Goal: Information Seeking & Learning: Learn about a topic

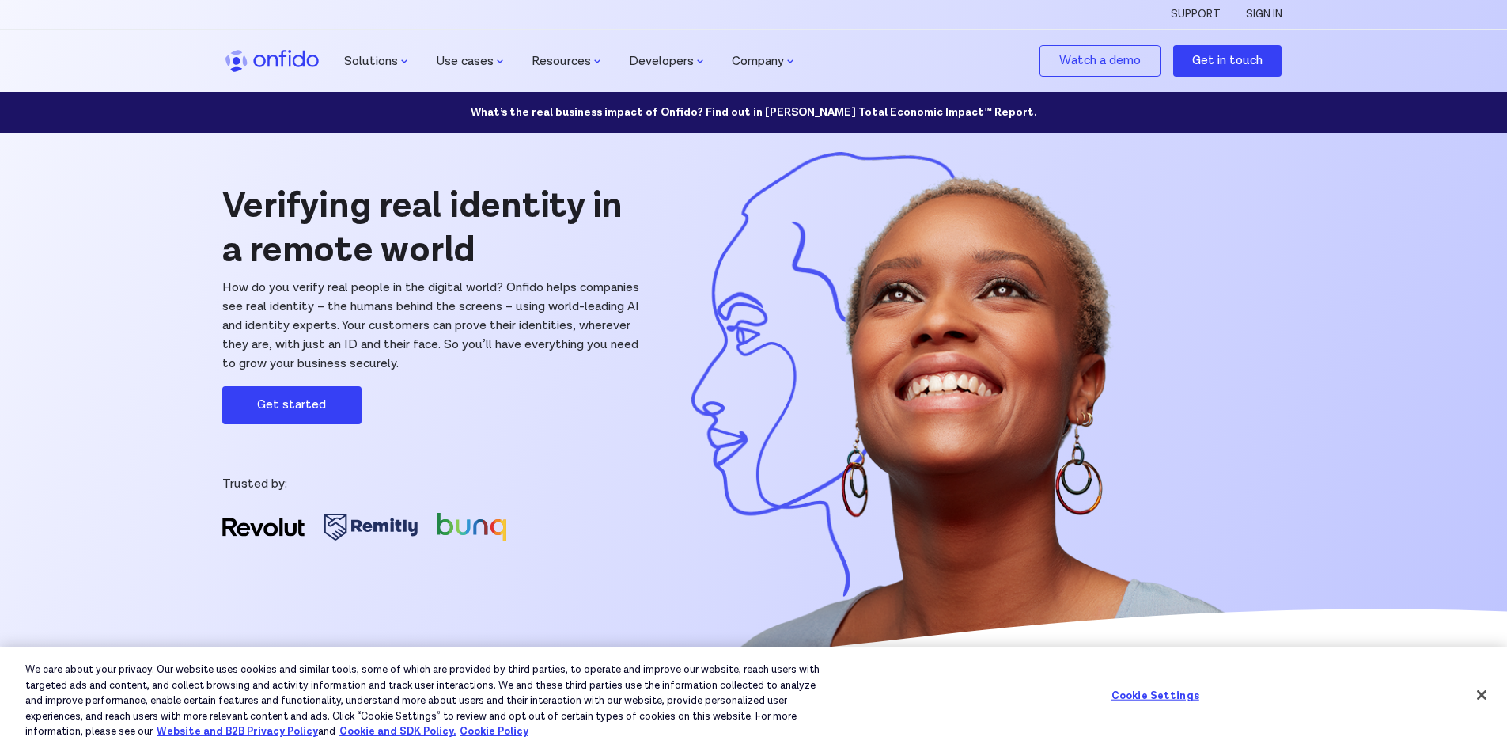
drag, startPoint x: 776, startPoint y: 393, endPoint x: 810, endPoint y: 391, distance: 34.1
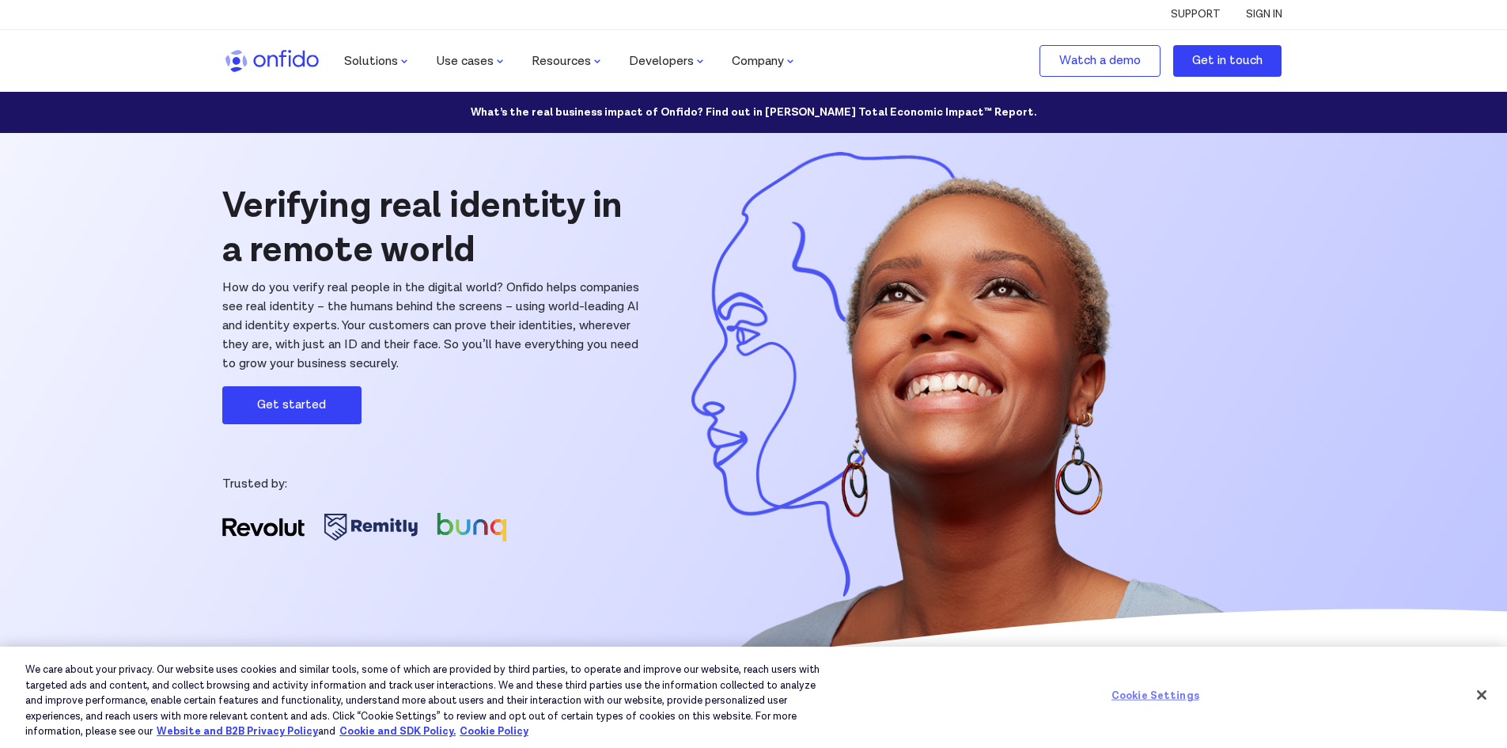
scroll to position [1161, 0]
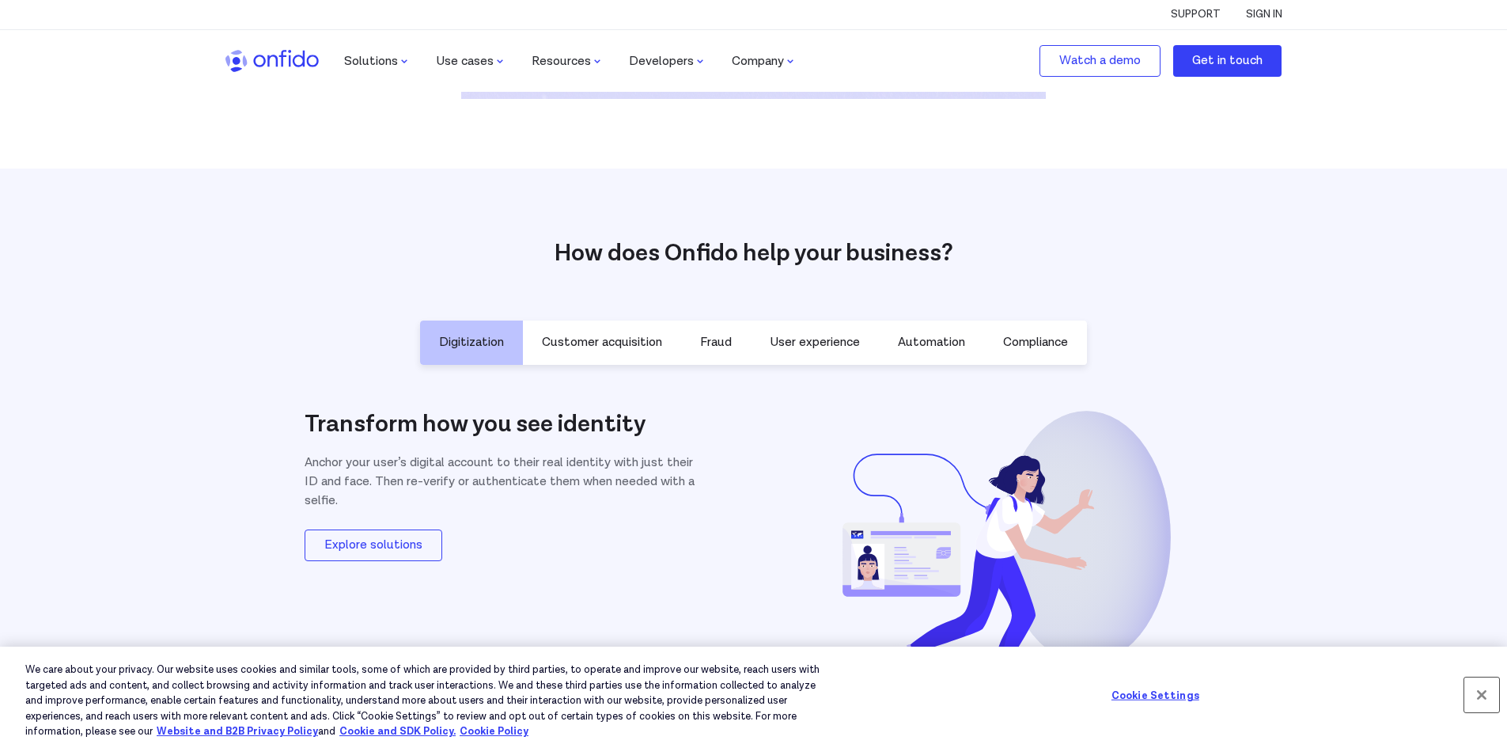
click at [1483, 694] on button "Close" at bounding box center [1482, 694] width 35 height 35
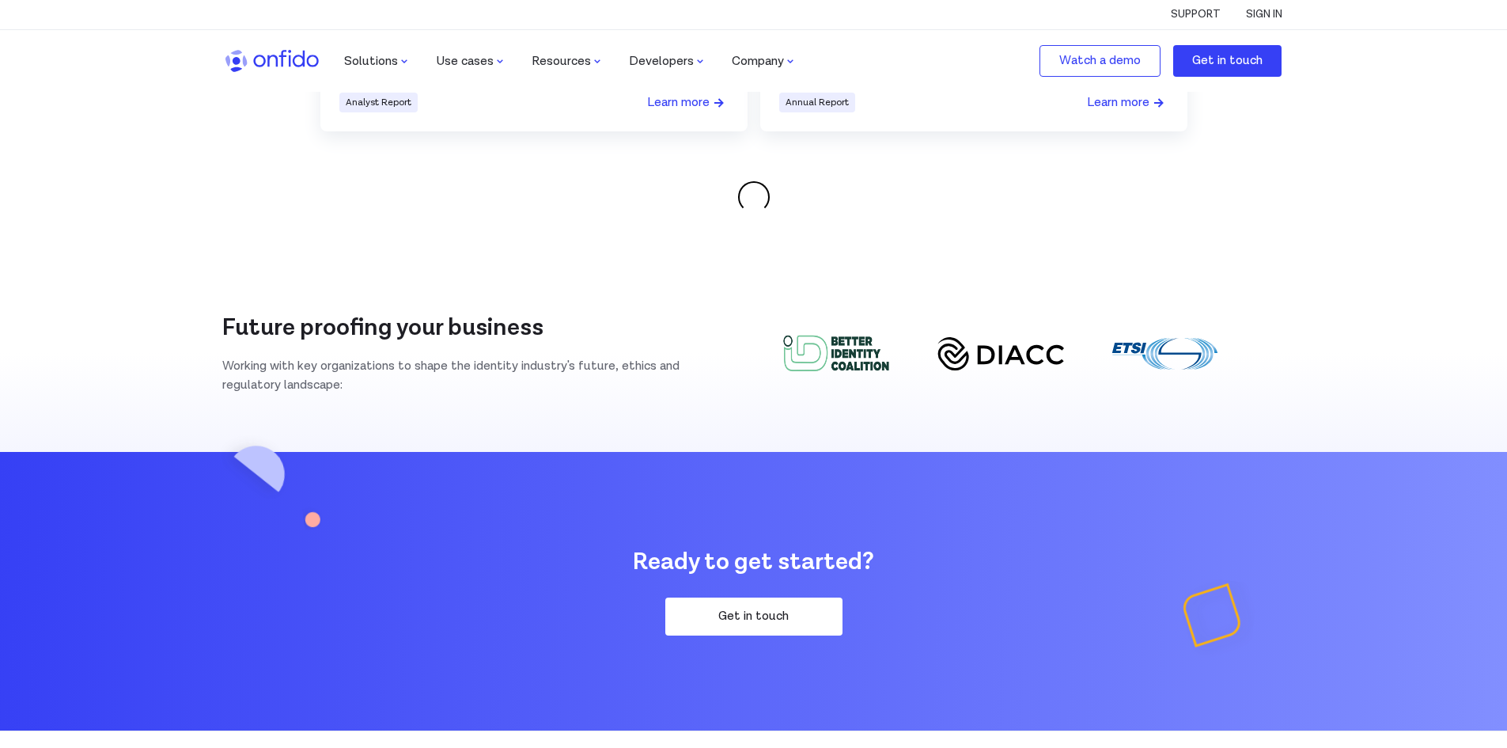
scroll to position [3060, 0]
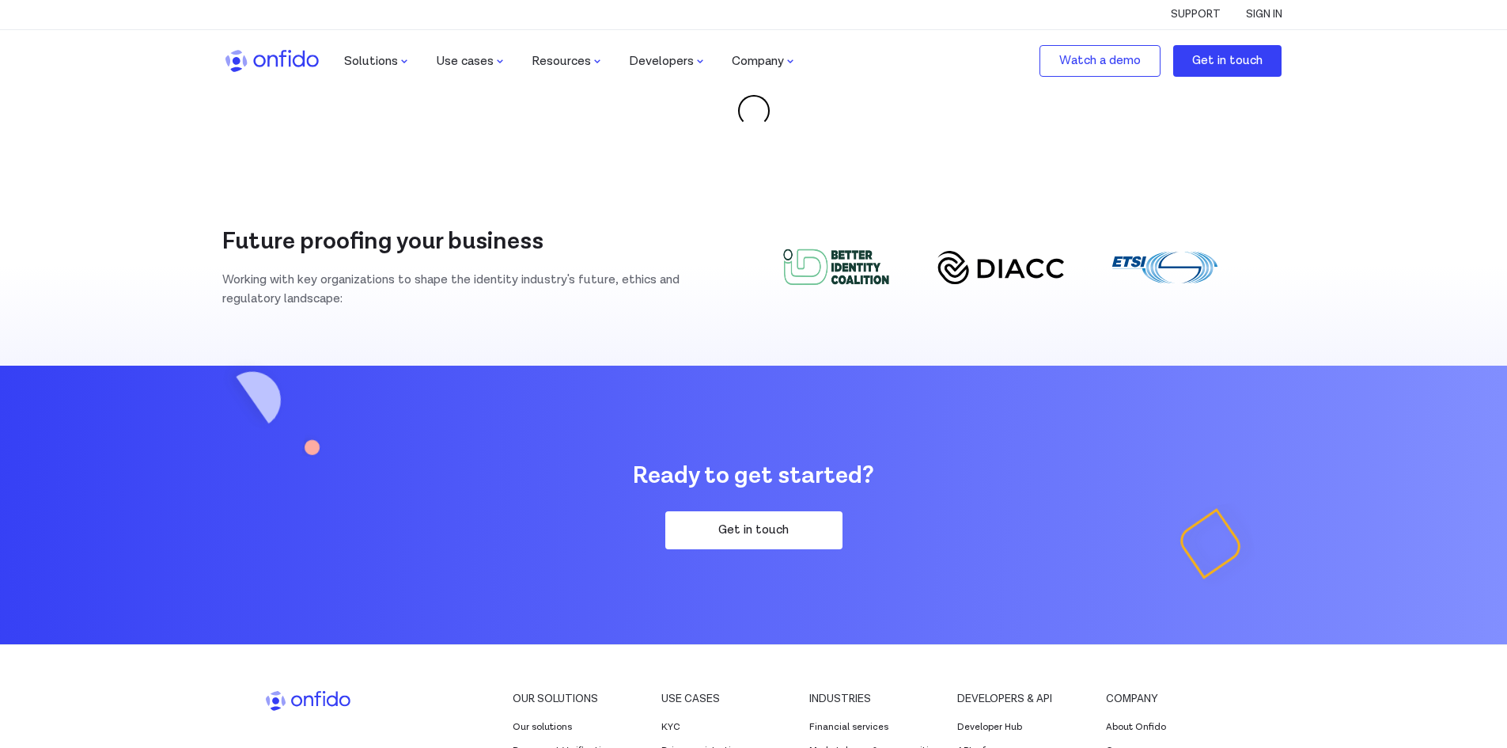
drag, startPoint x: 1014, startPoint y: 254, endPoint x: 998, endPoint y: 248, distance: 17.8
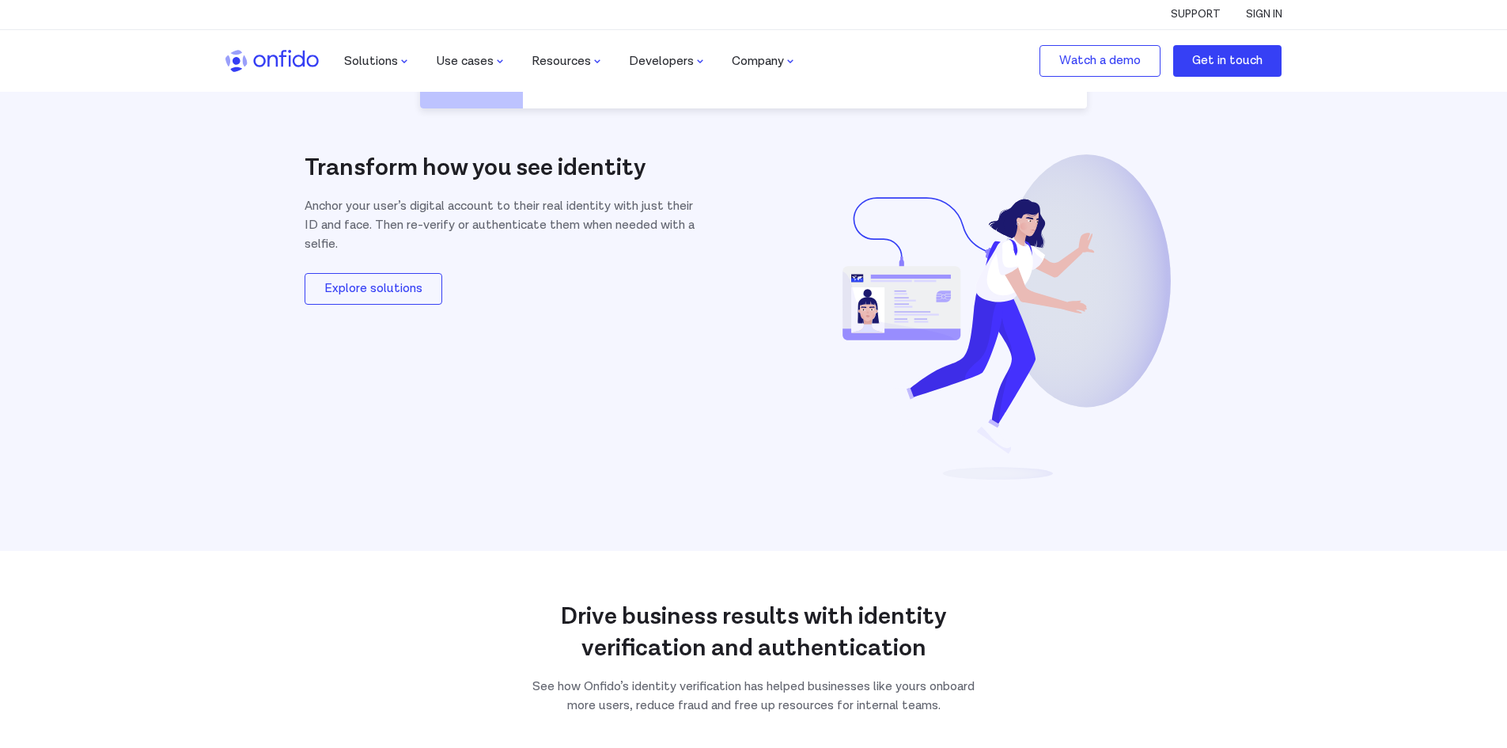
scroll to position [1213, 0]
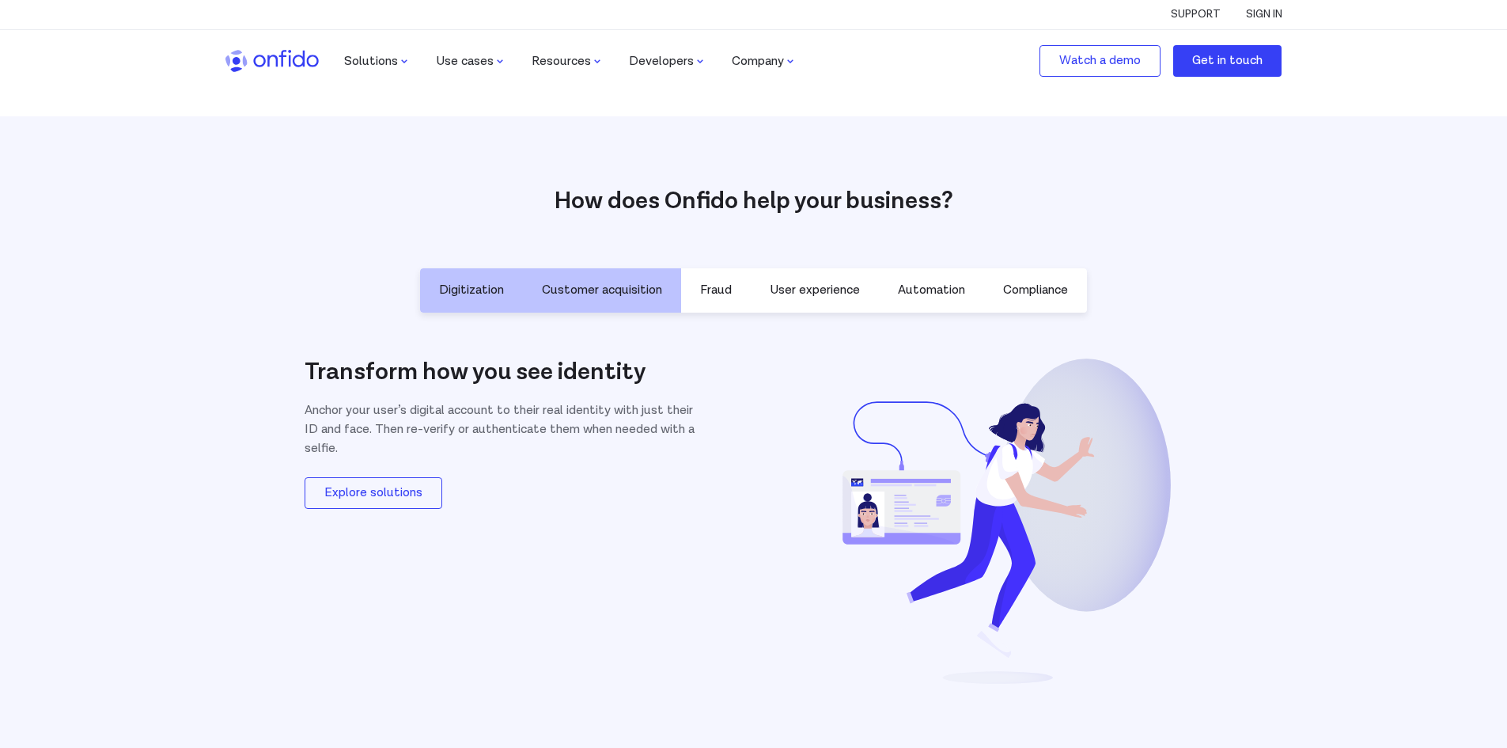
click at [601, 301] on button "Customer acquisition" at bounding box center [602, 290] width 158 height 44
click at [590, 277] on button "Customer acquisition" at bounding box center [602, 290] width 158 height 44
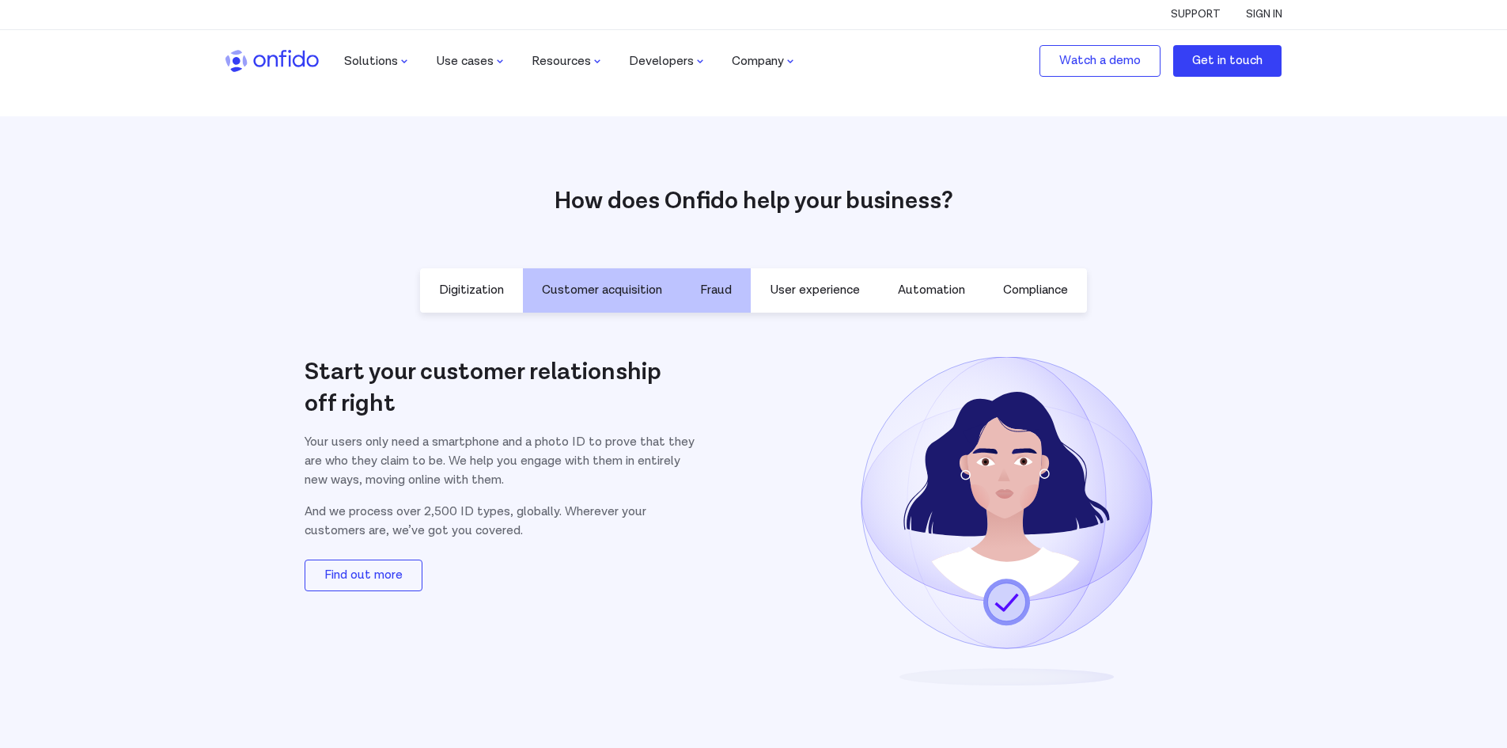
click at [712, 294] on p "Fraud" at bounding box center [716, 290] width 32 height 19
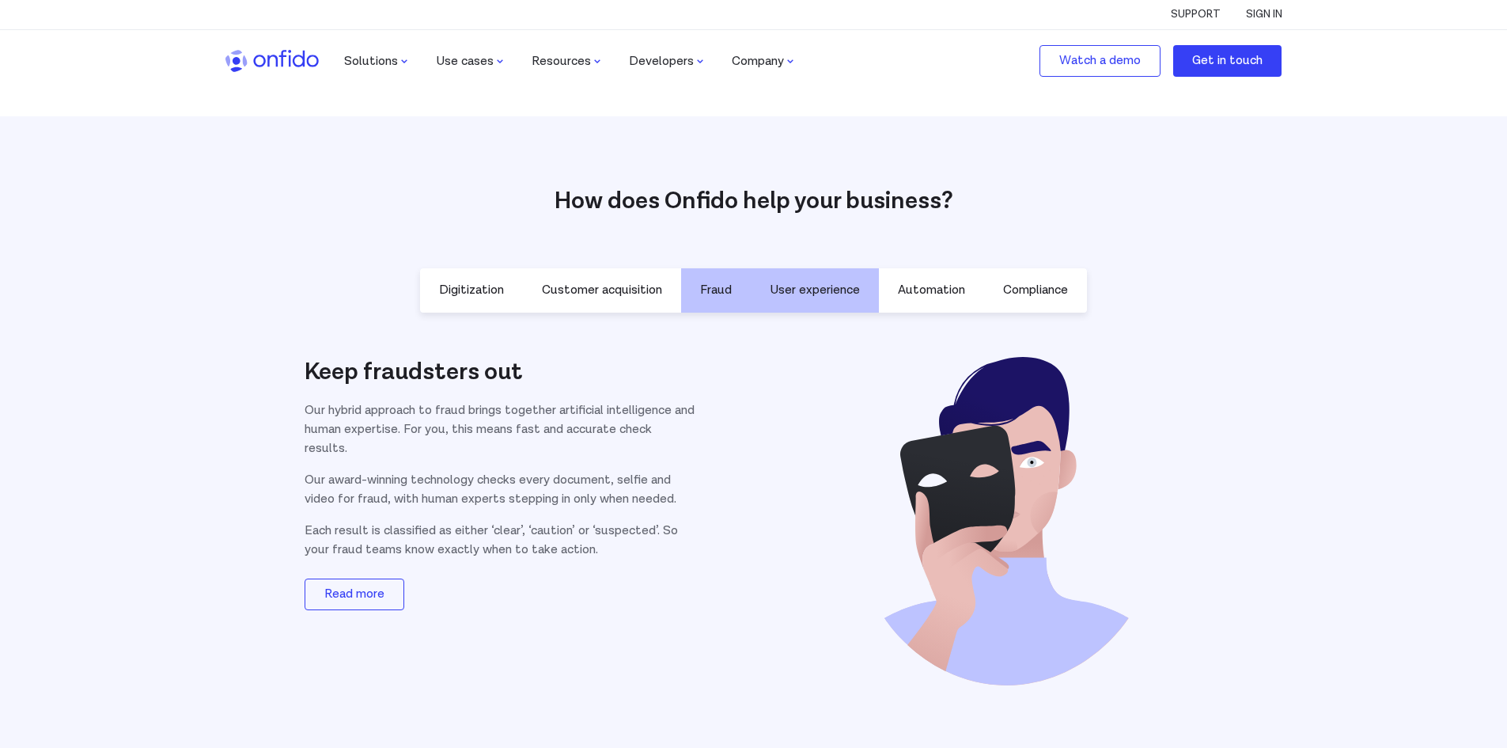
click at [826, 281] on p "User experience" at bounding box center [815, 290] width 90 height 19
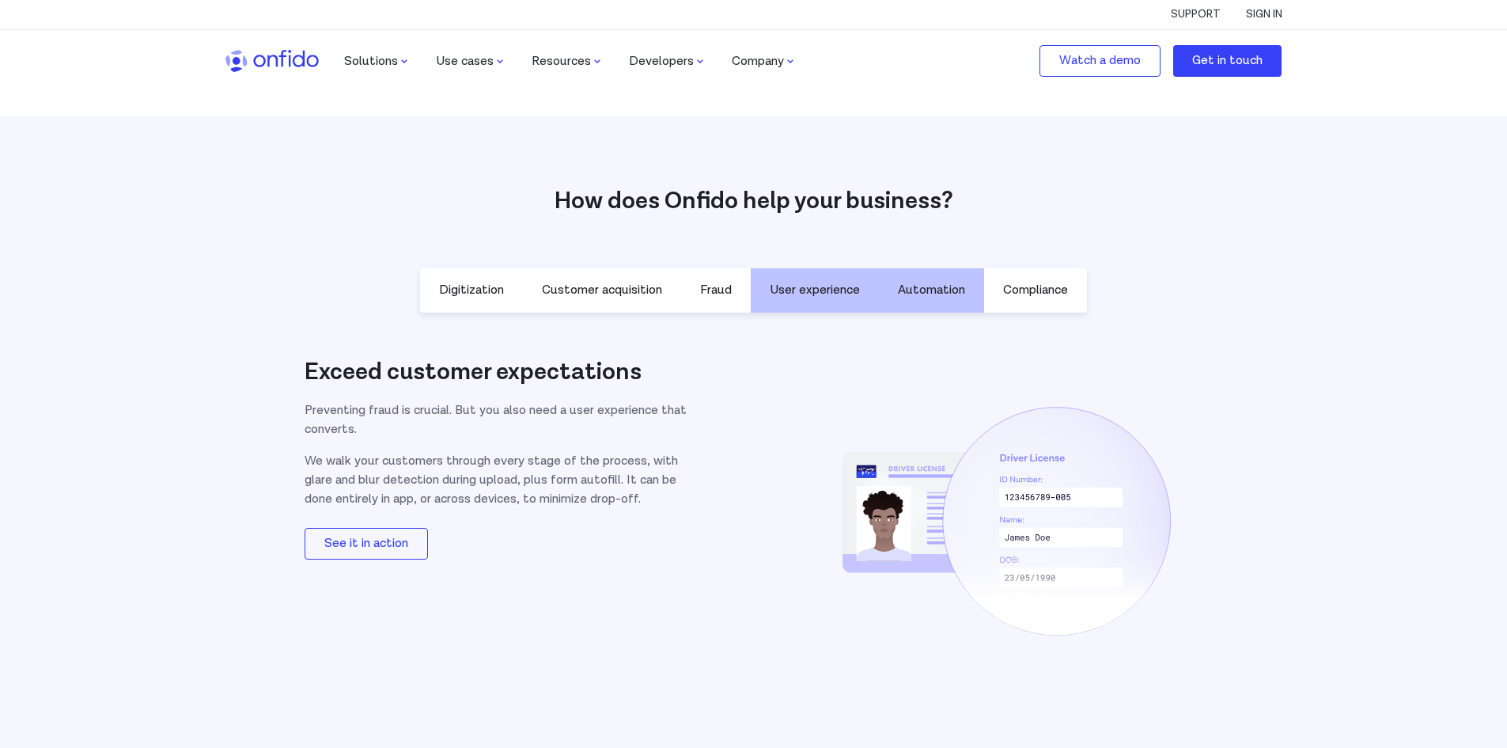
click at [933, 281] on p "Automation" at bounding box center [931, 290] width 67 height 19
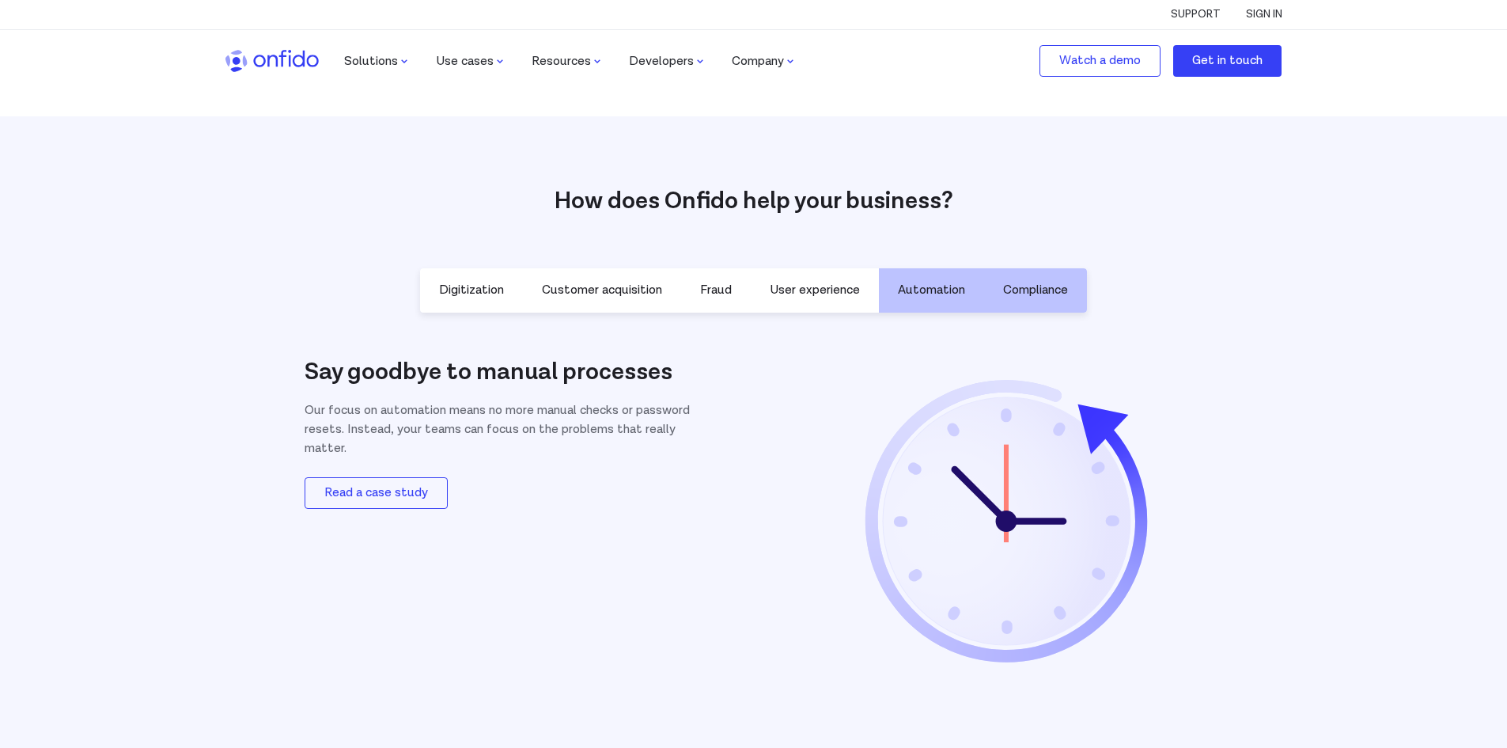
click at [1055, 281] on p "Compliance" at bounding box center [1035, 290] width 65 height 19
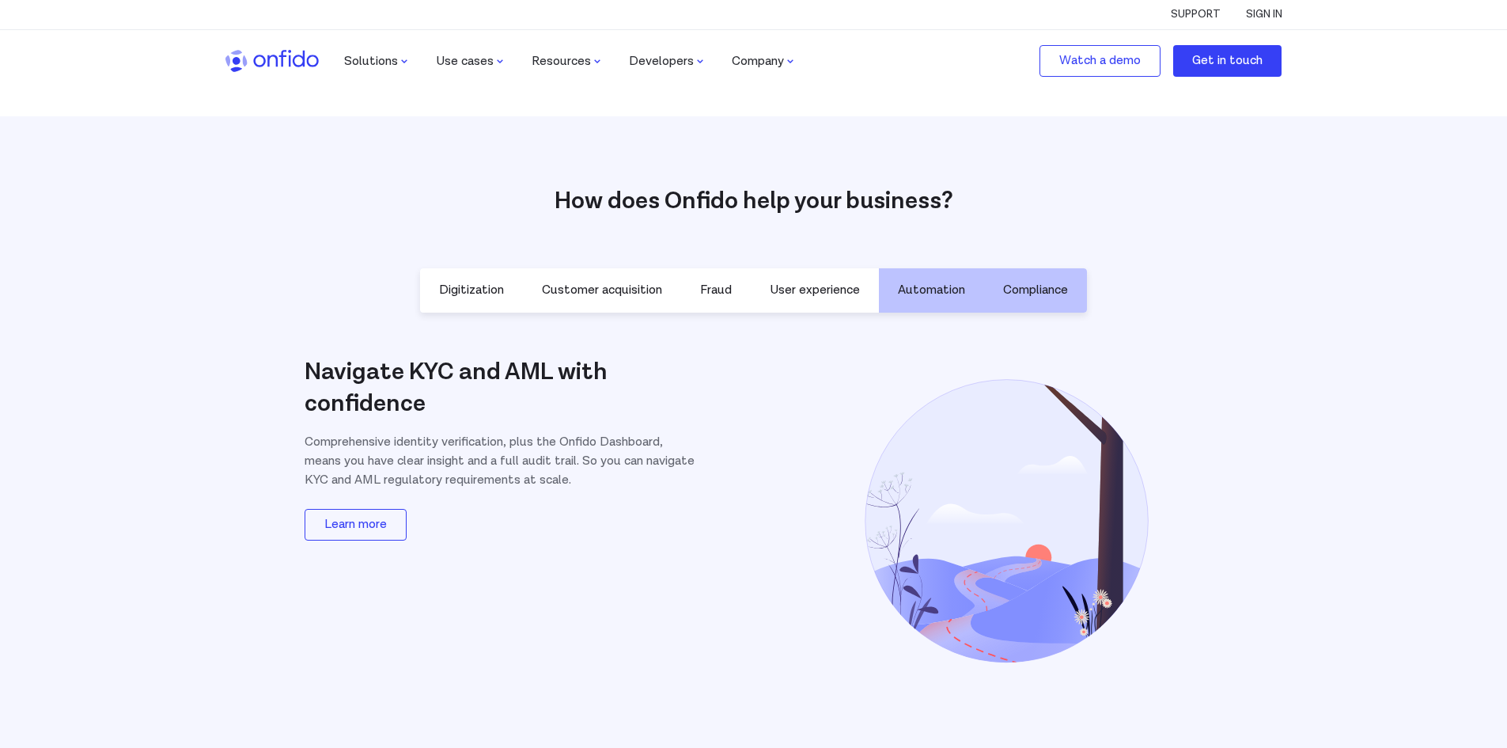
click at [895, 288] on button "Automation" at bounding box center [931, 290] width 105 height 44
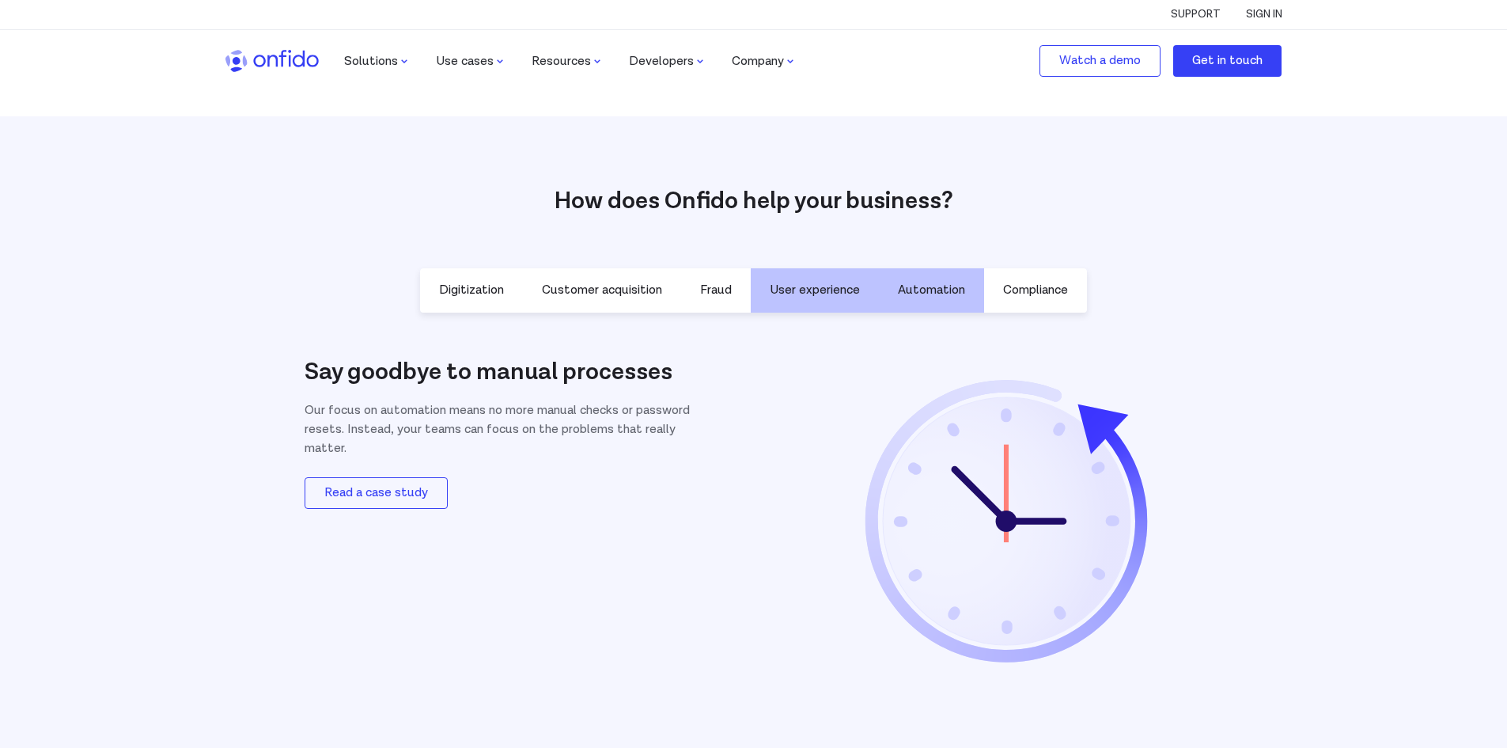
click at [818, 275] on button "User experience" at bounding box center [815, 290] width 128 height 44
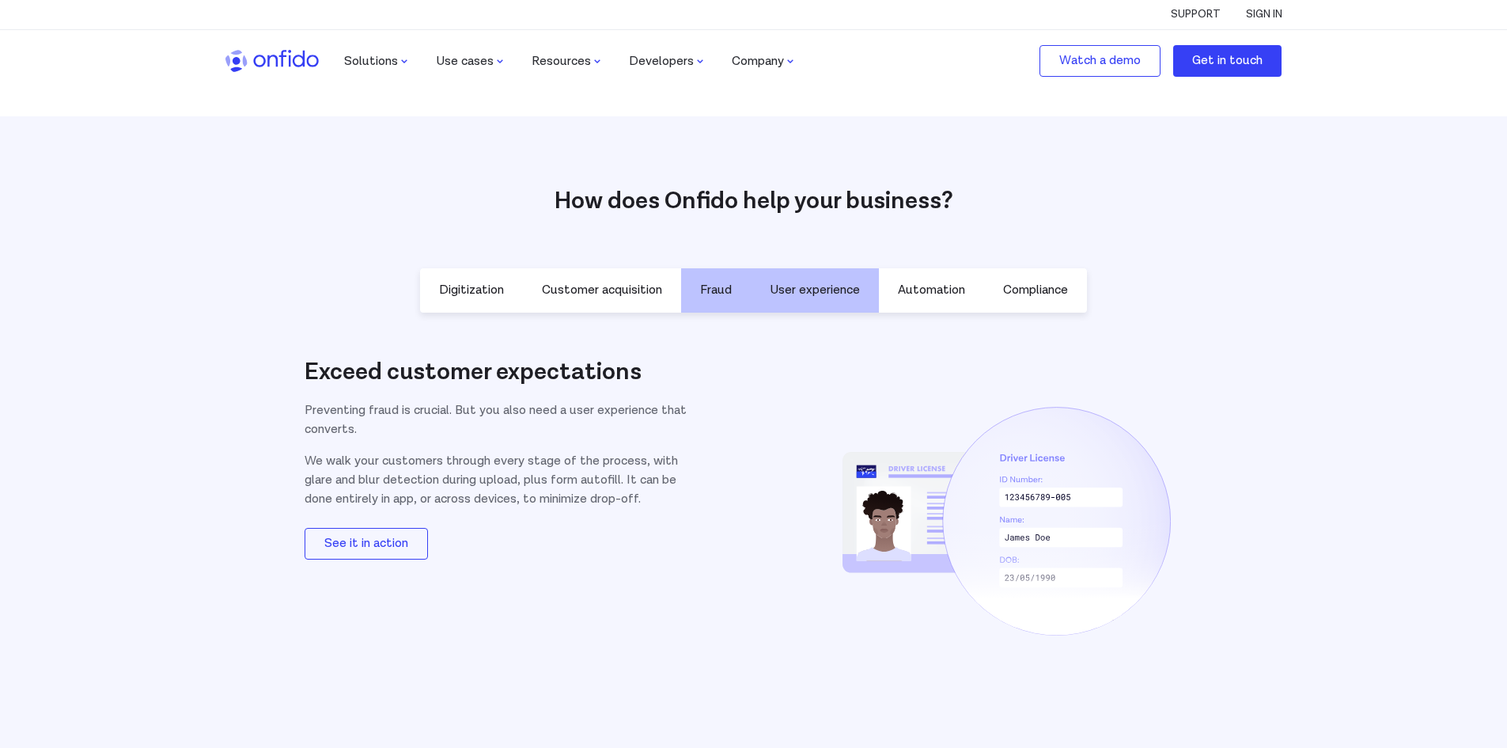
drag, startPoint x: 663, startPoint y: 305, endPoint x: 712, endPoint y: 293, distance: 50.7
click at [664, 305] on button "Customer acquisition" at bounding box center [602, 290] width 158 height 44
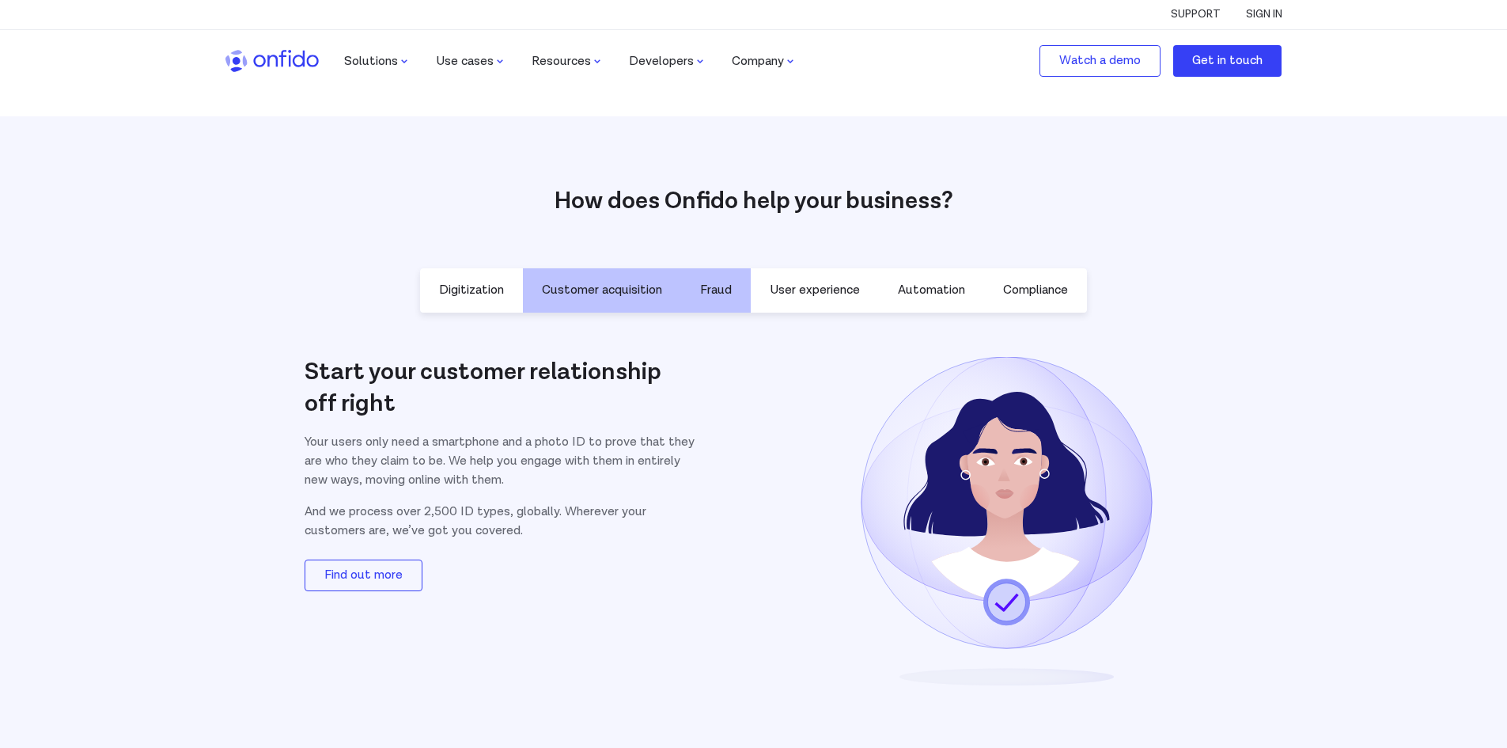
click at [712, 293] on p "Fraud" at bounding box center [716, 290] width 32 height 19
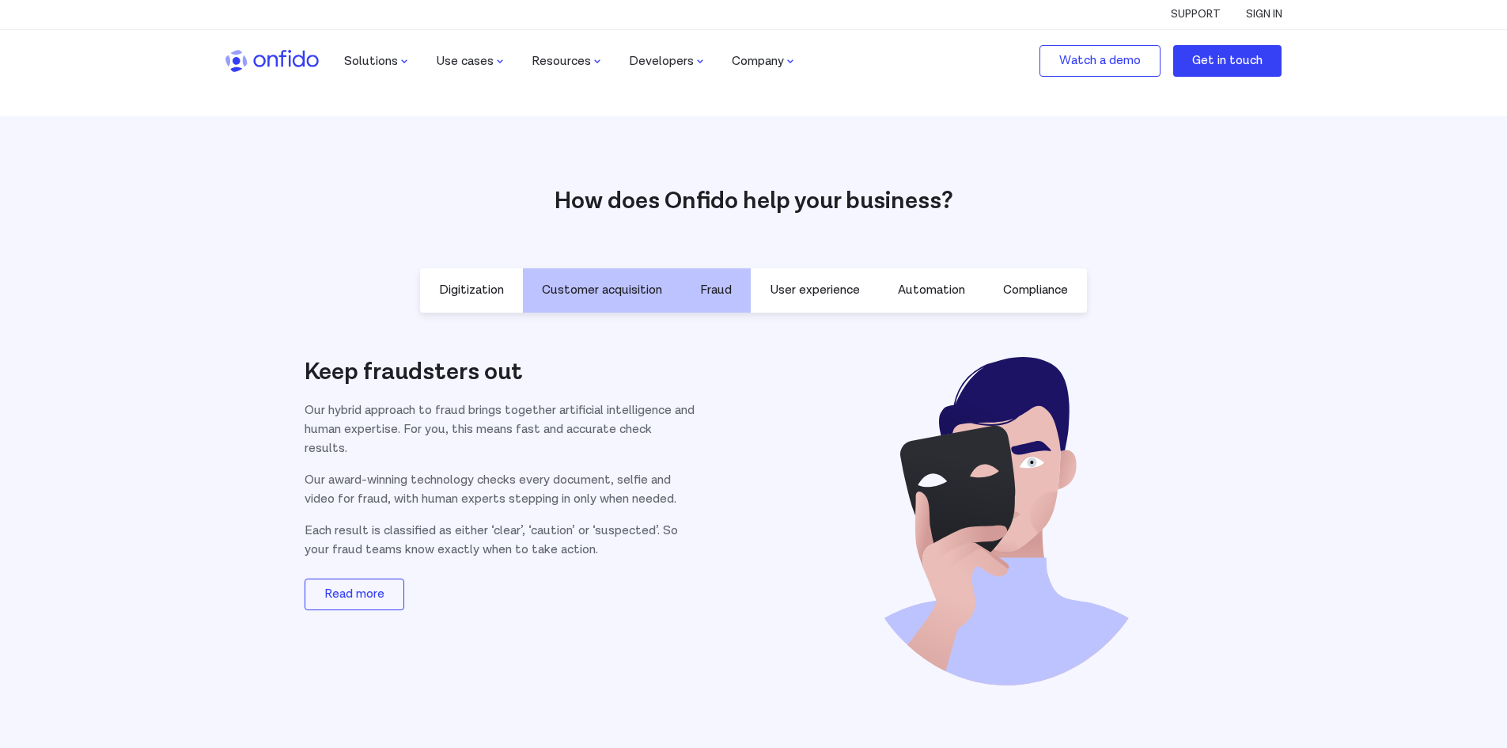
click at [654, 293] on p "Customer acquisition" at bounding box center [602, 290] width 120 height 19
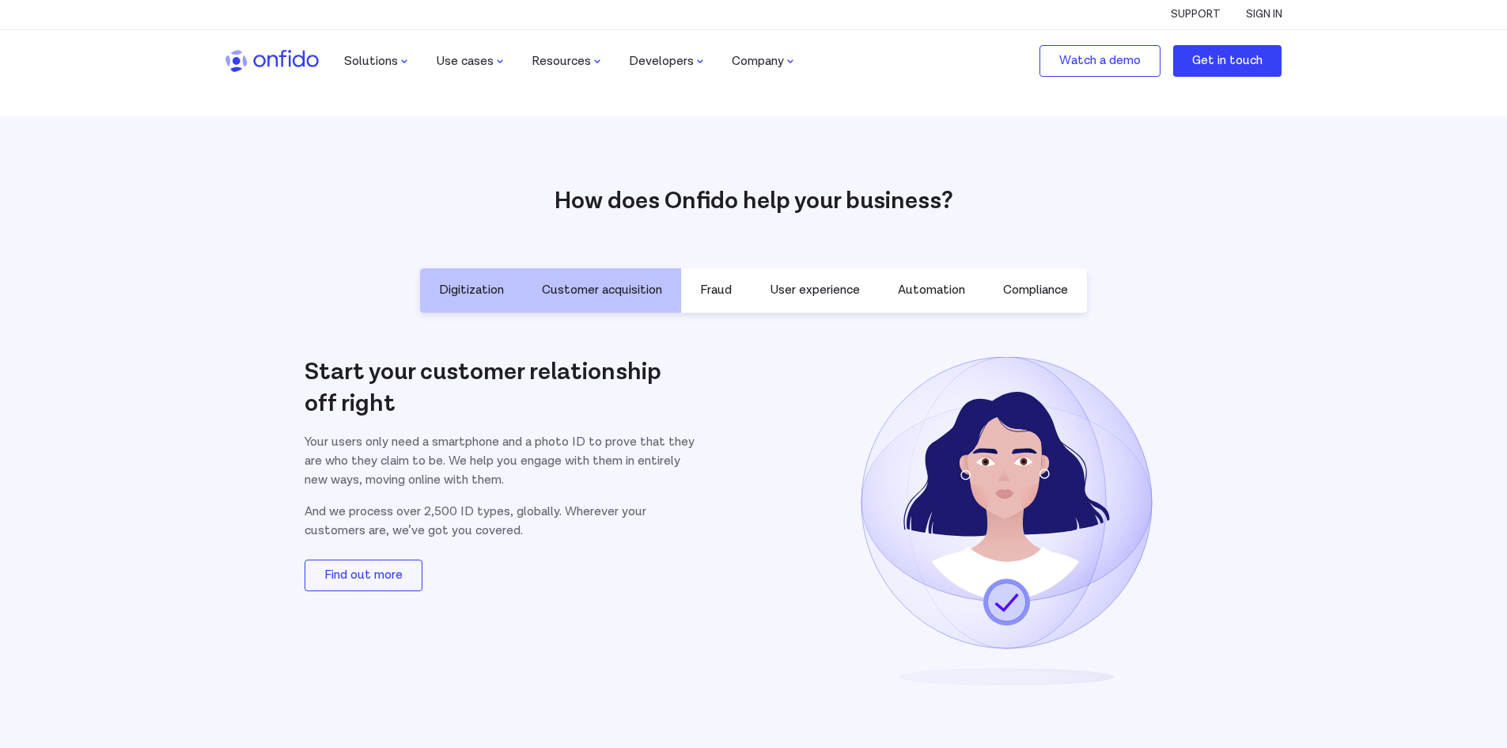
drag, startPoint x: 525, startPoint y: 279, endPoint x: 446, endPoint y: 275, distance: 80.0
click at [513, 276] on ul "Digitization Customer acquisition Fraud User experience Automation Compliance" at bounding box center [753, 290] width 667 height 44
click at [420, 275] on button "Digitization" at bounding box center [471, 290] width 103 height 44
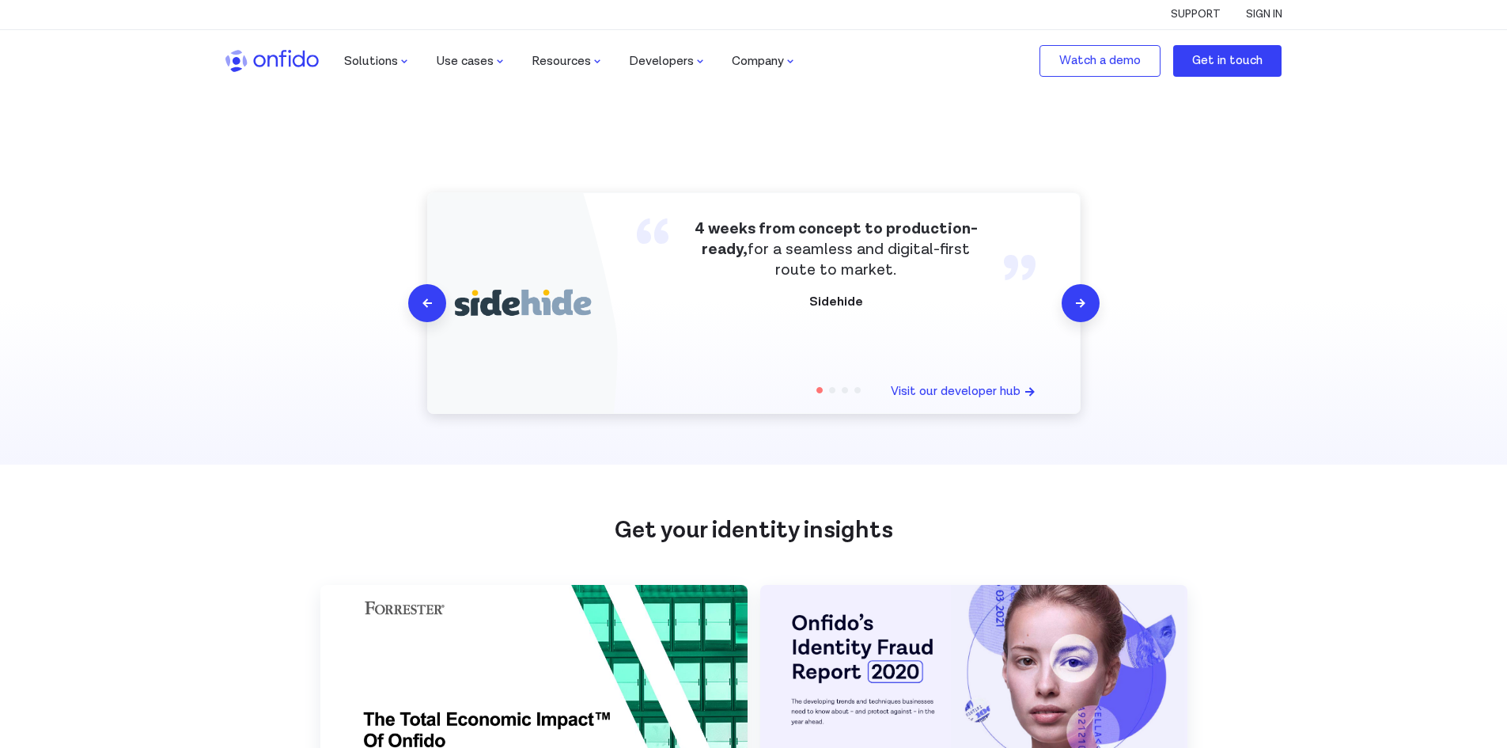
scroll to position [1951, 0]
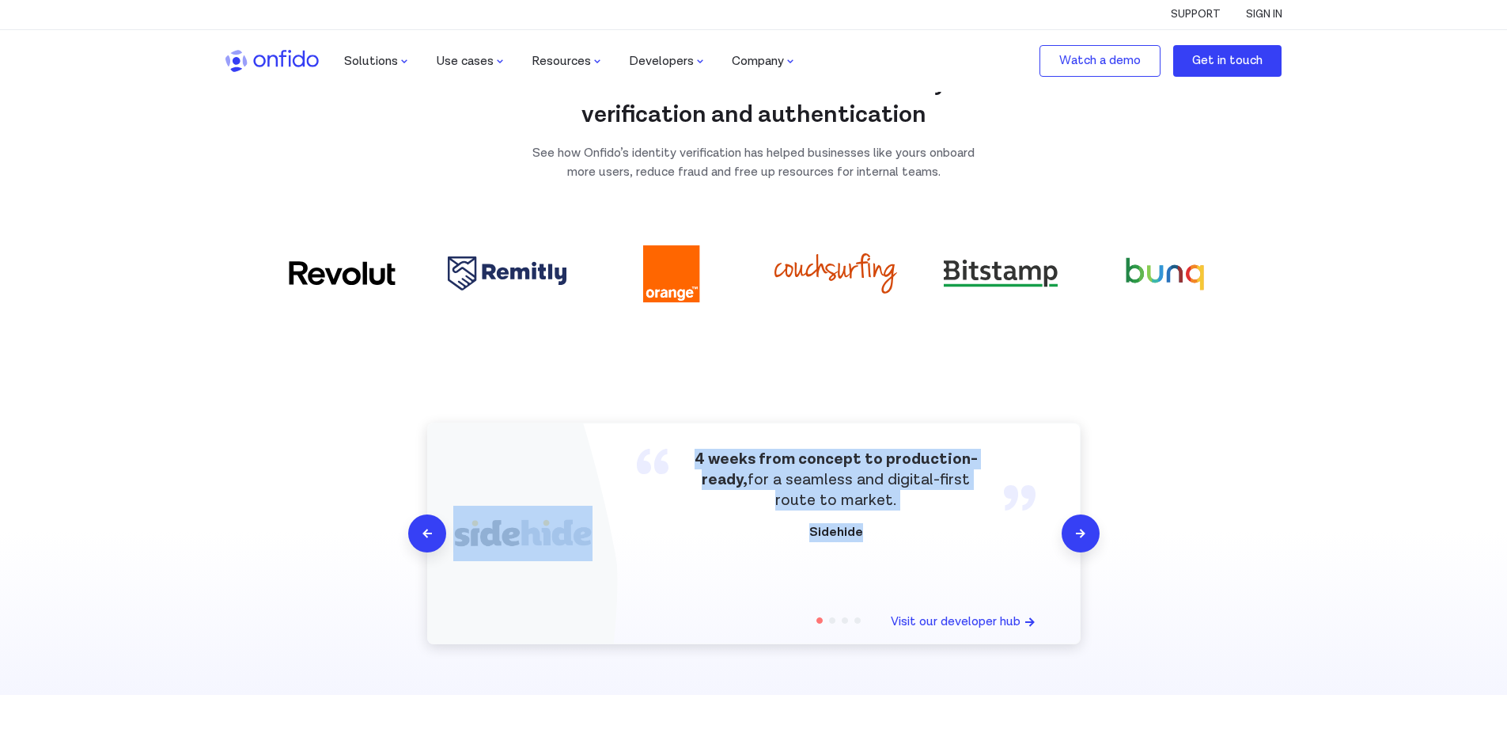
drag, startPoint x: 545, startPoint y: 522, endPoint x: 1519, endPoint y: 627, distance: 978.9
click at [1507, 627] on html "Support Sign in Solutions Use cases Resources Developers Company Watch a demo G…" at bounding box center [753, 147] width 1507 height 4197
click at [1284, 619] on section "4 weeks from concept to production-ready, for a seamless and digital-first rout…" at bounding box center [753, 533] width 1507 height 323
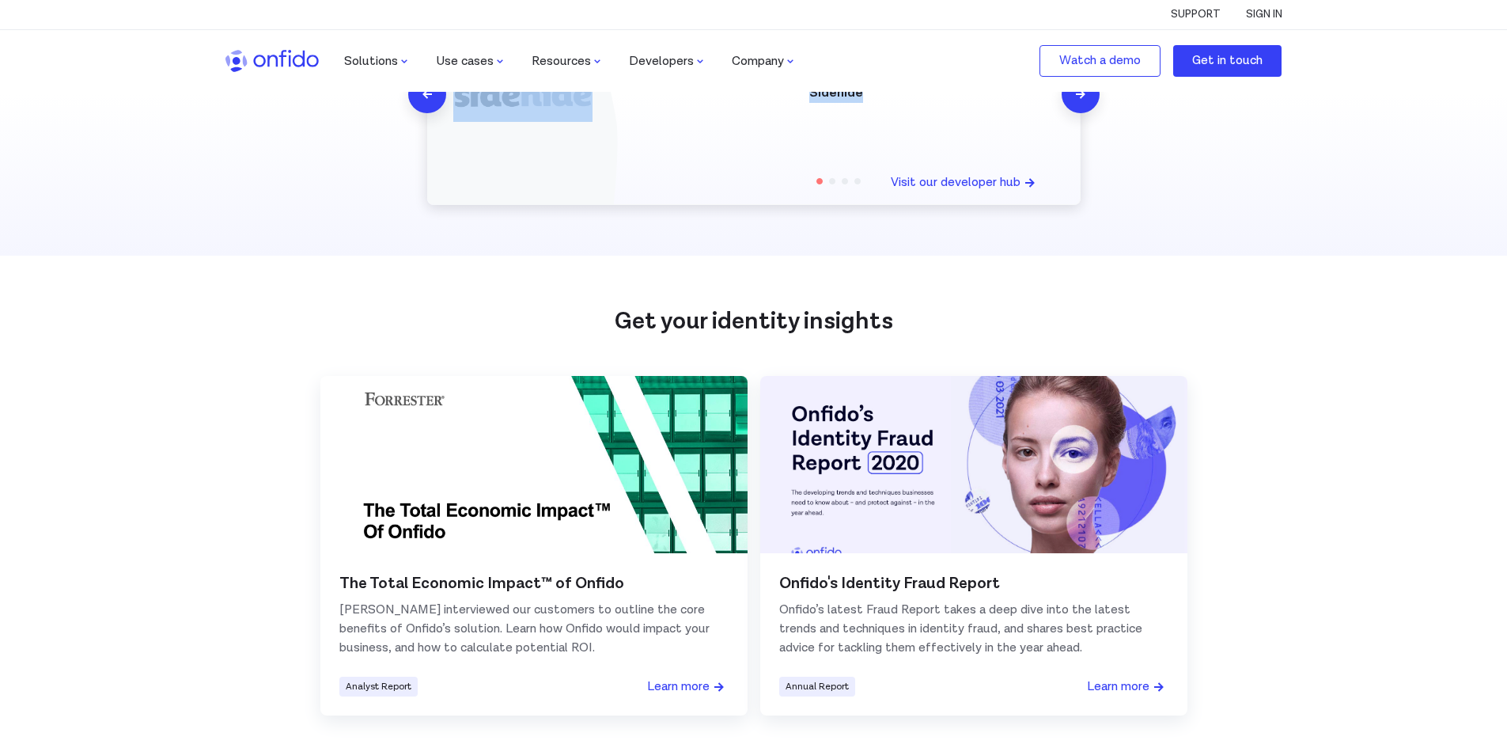
scroll to position [2267, 0]
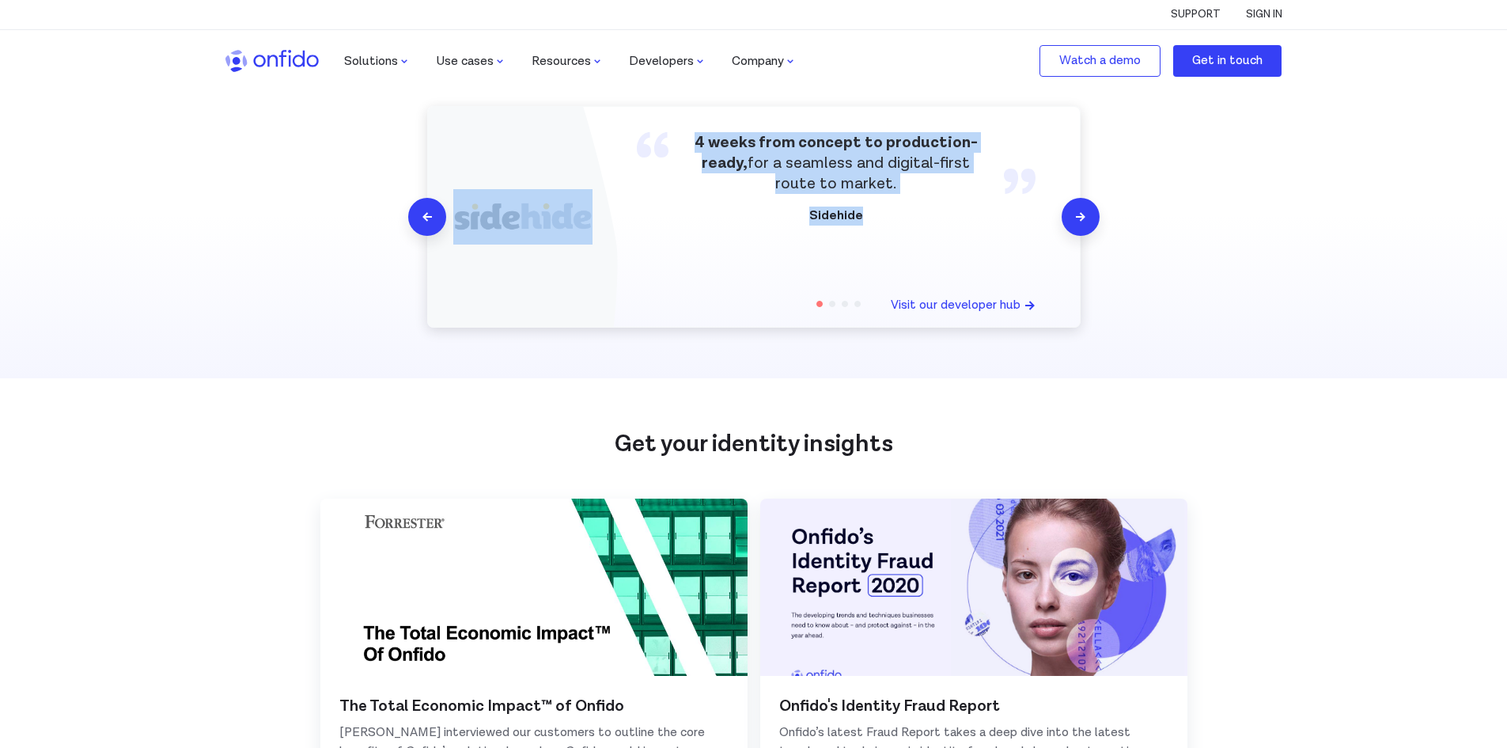
click at [1079, 207] on img at bounding box center [1080, 216] width 19 height 19
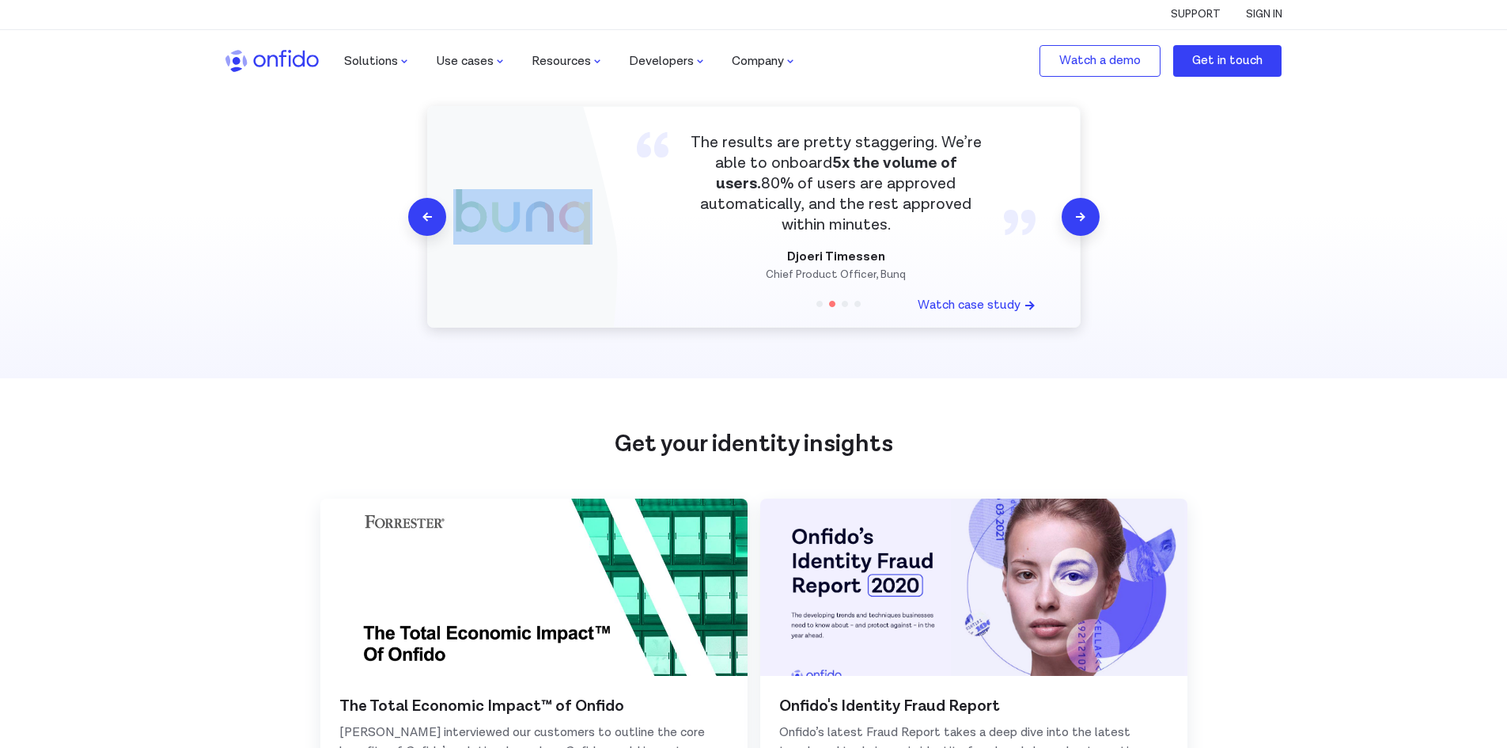
click at [1079, 207] on img at bounding box center [1080, 216] width 19 height 19
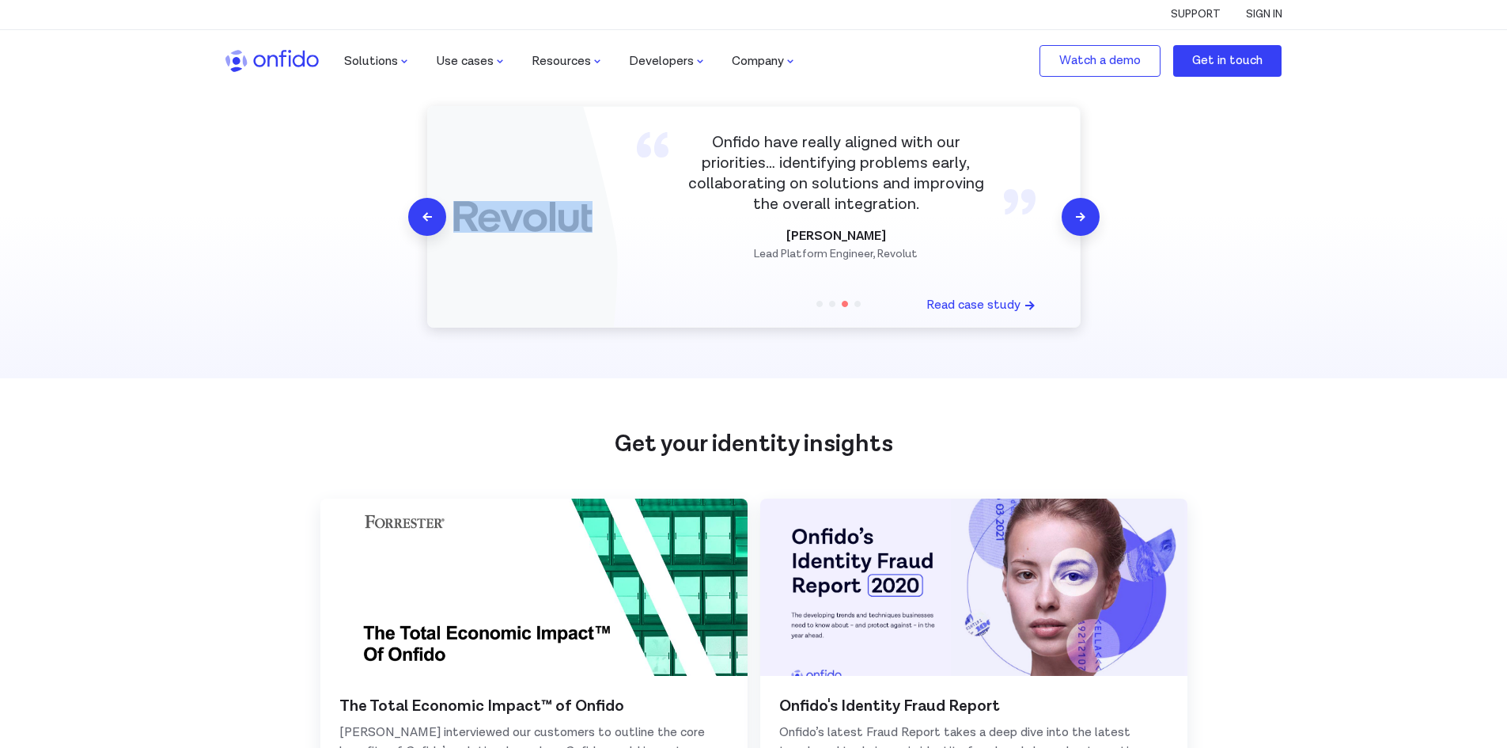
click at [1163, 302] on section "4 weeks from concept to production-ready, for a seamless and digital-first rout…" at bounding box center [753, 216] width 1507 height 323
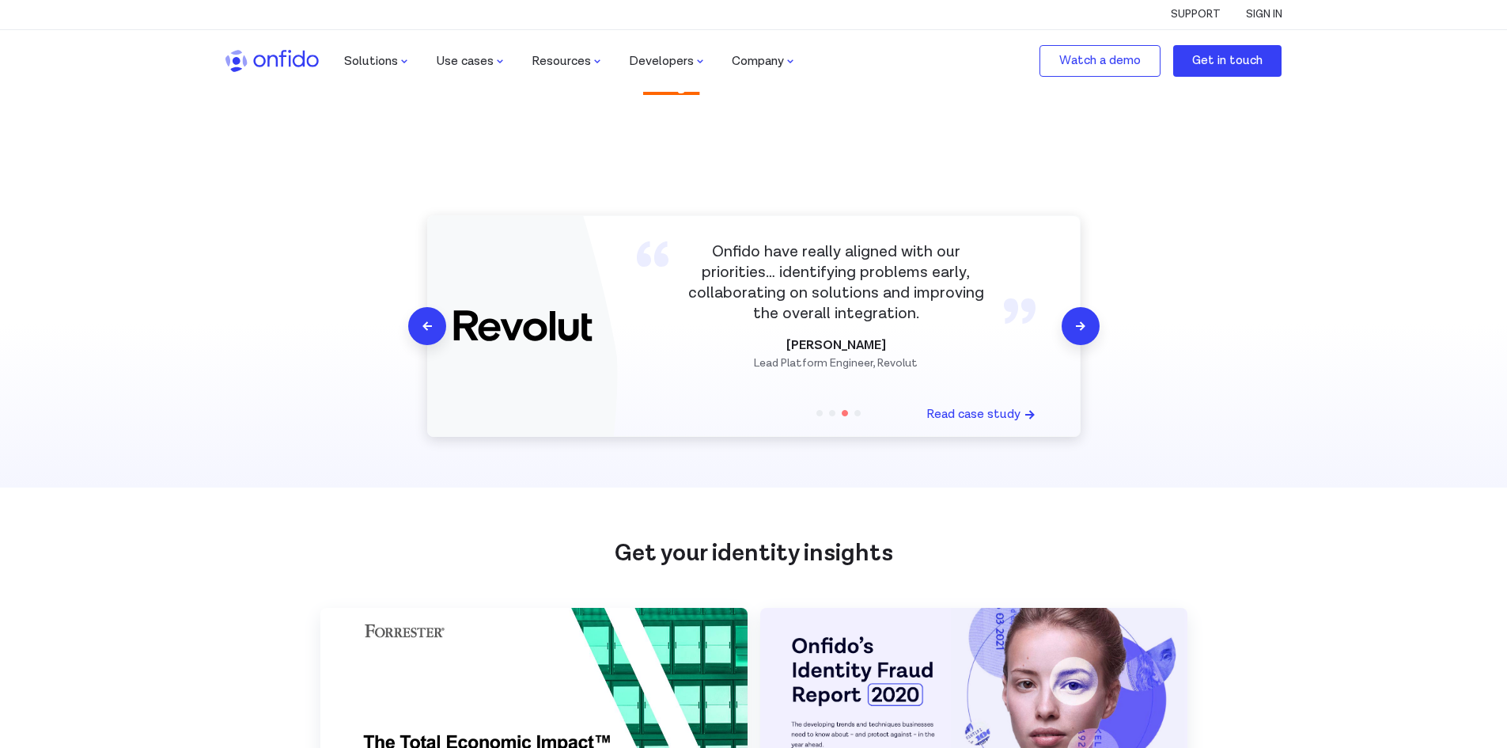
scroll to position [1951, 0]
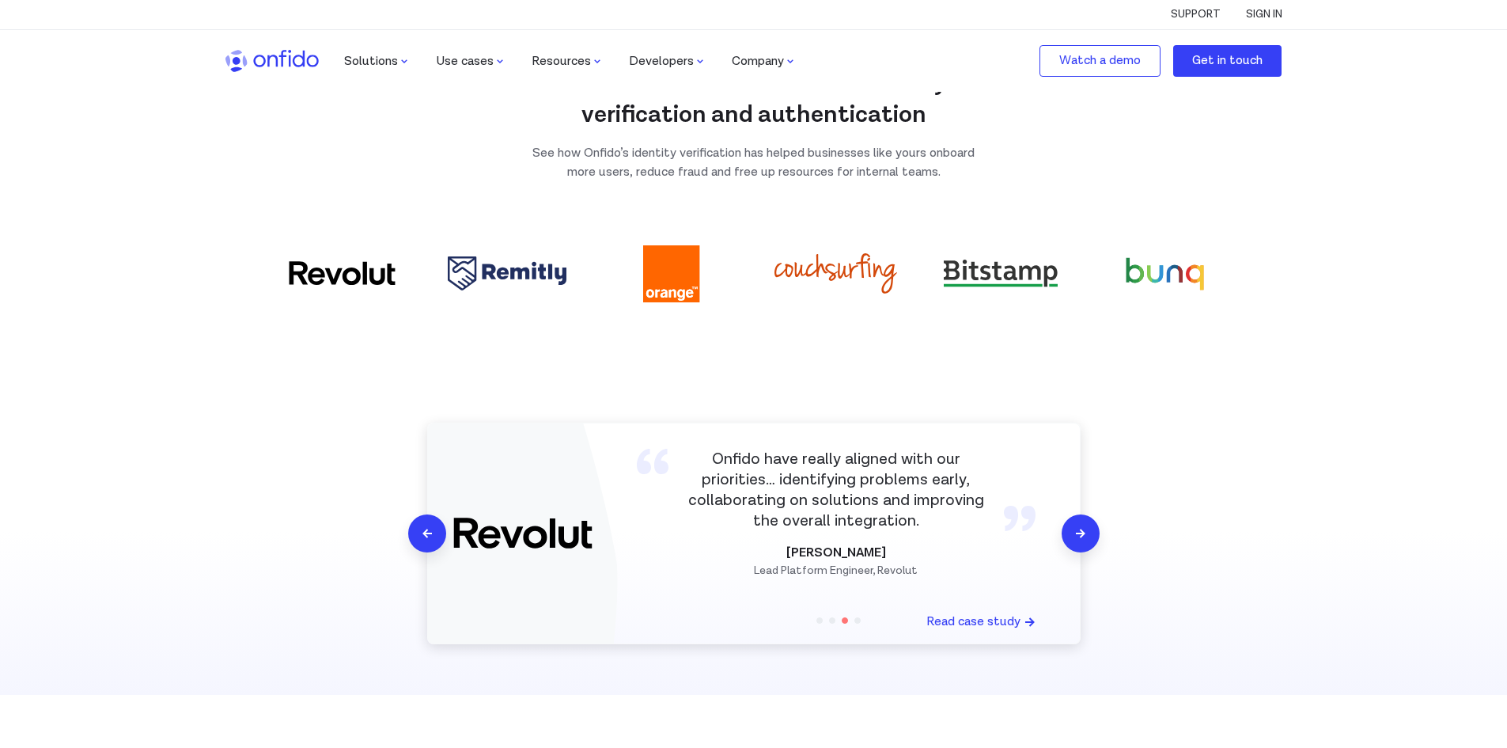
drag, startPoint x: 487, startPoint y: 536, endPoint x: 349, endPoint y: 534, distance: 137.7
click at [349, 534] on section "4 weeks from concept to production-ready, for a seamless and digital-first rout…" at bounding box center [753, 533] width 1507 height 323
click at [1076, 524] on img at bounding box center [1080, 533] width 19 height 19
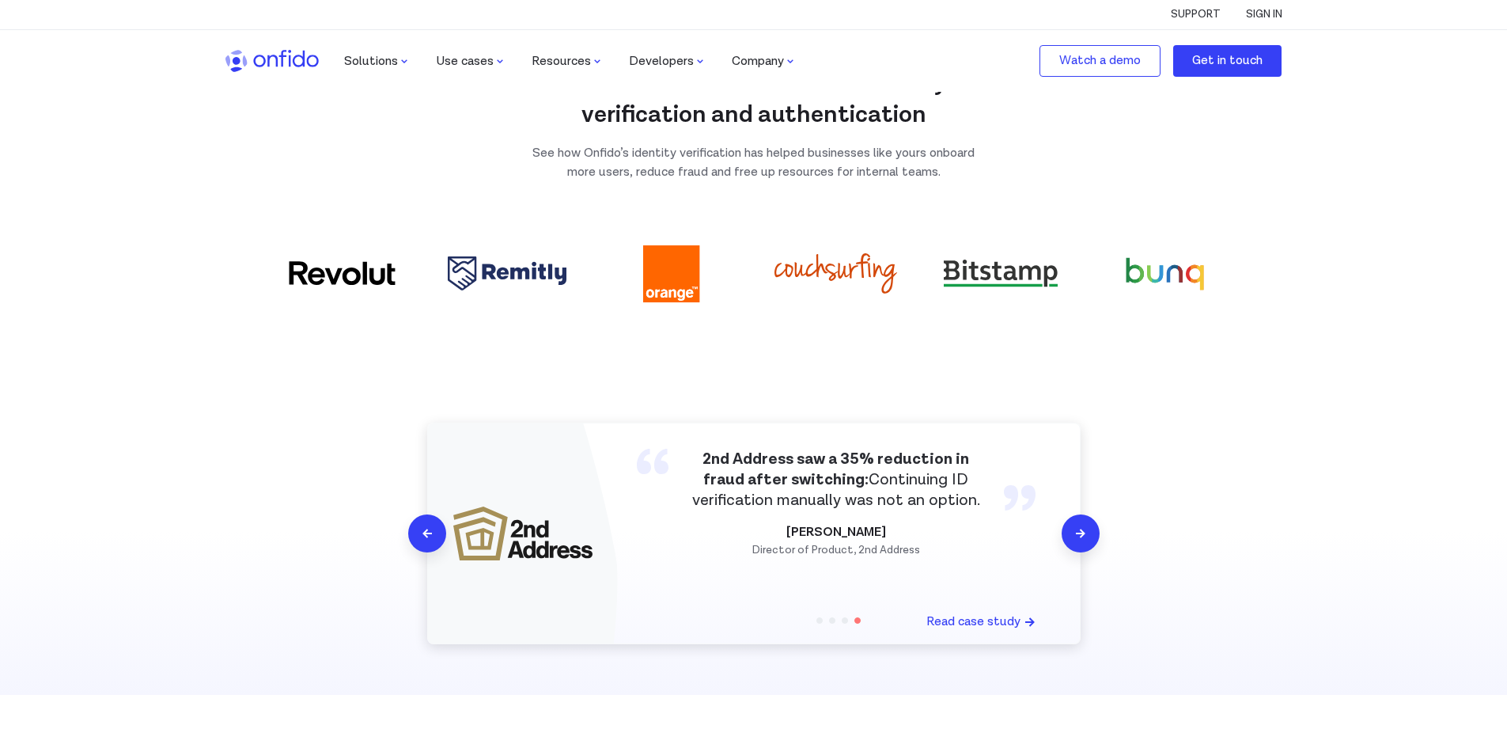
click at [1081, 524] on img at bounding box center [1080, 533] width 19 height 19
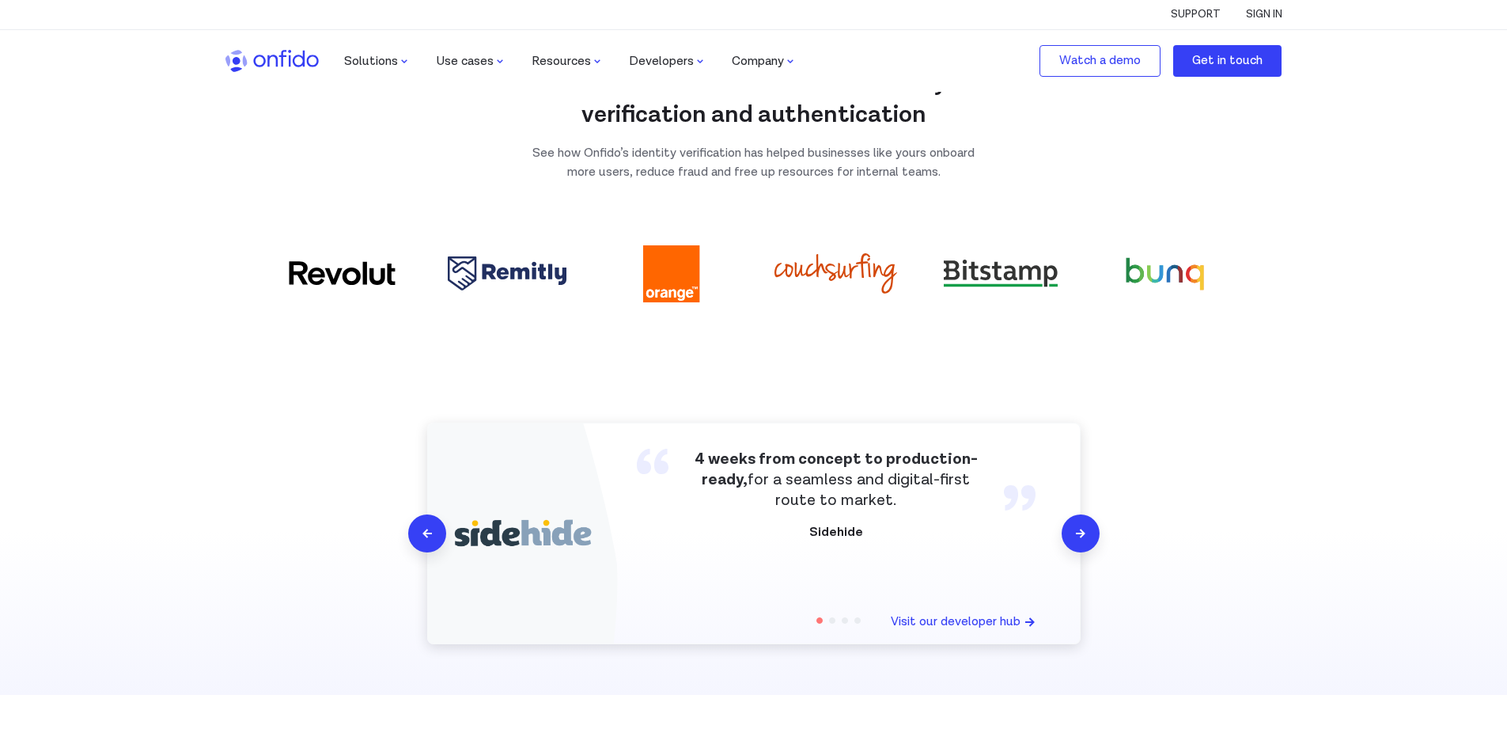
click at [1081, 524] on img at bounding box center [1080, 533] width 19 height 19
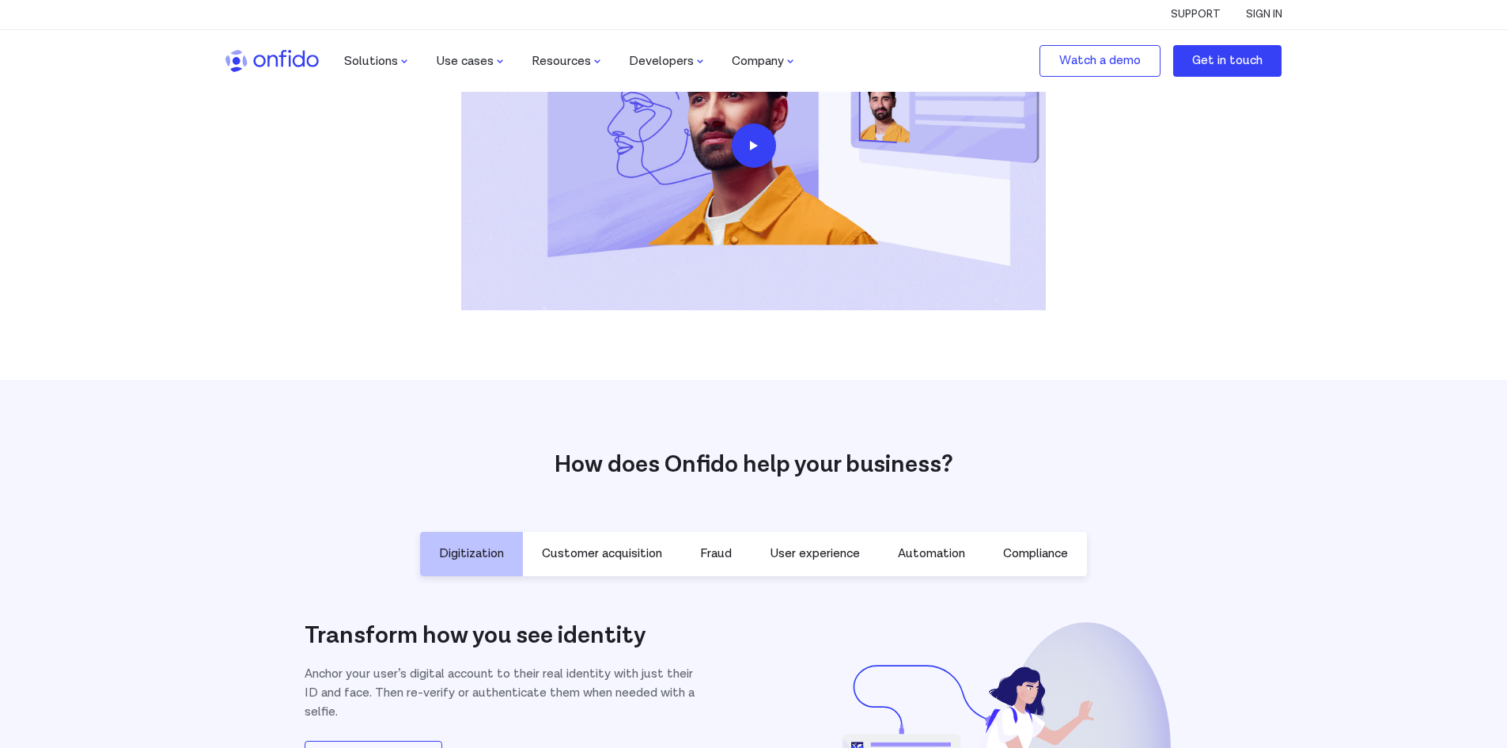
scroll to position [422, 0]
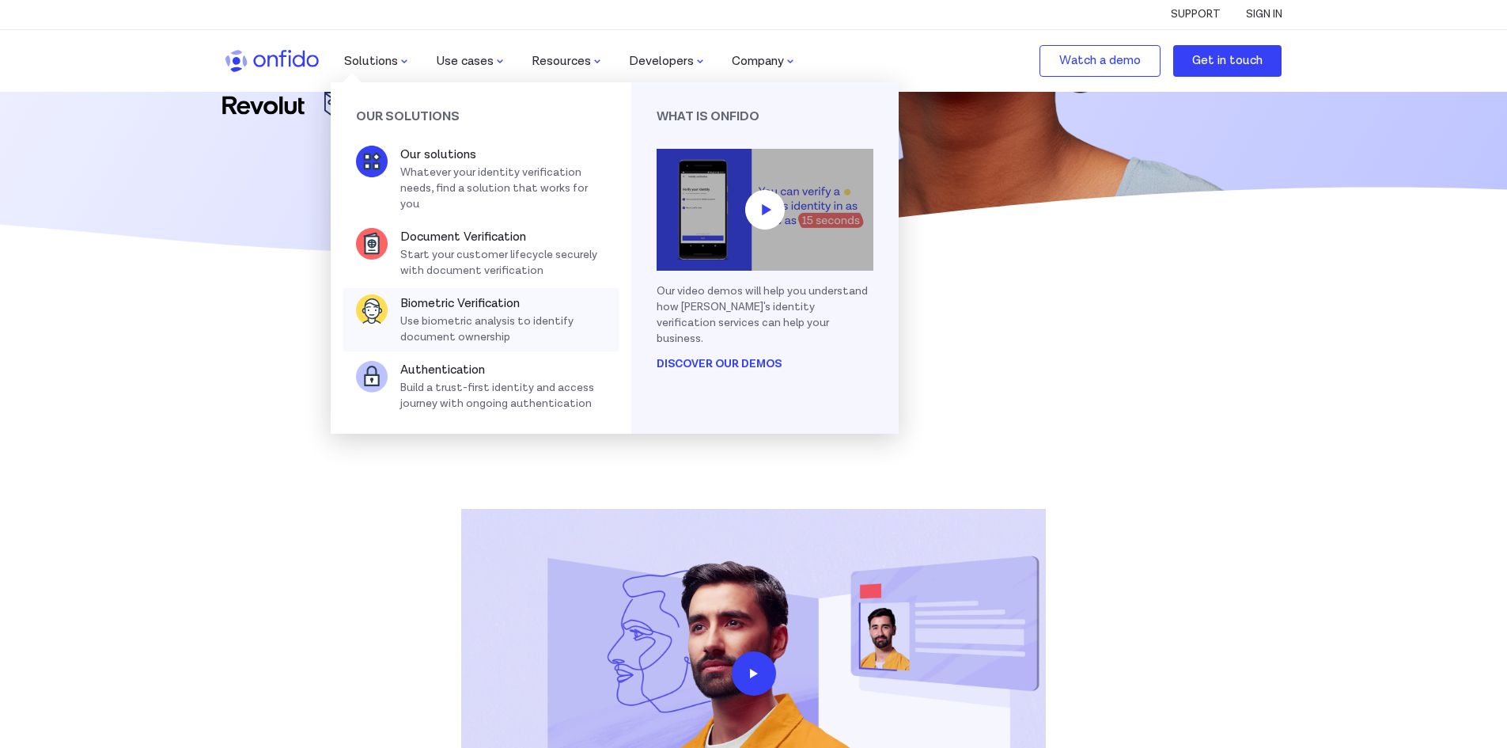
click at [457, 294] on h5 "Biometric Verification" at bounding box center [503, 303] width 206 height 19
click at [483, 295] on h5 "Biometric Verification" at bounding box center [503, 303] width 206 height 19
click at [484, 294] on h5 "Biometric Verification" at bounding box center [503, 303] width 206 height 19
